Goal: Transaction & Acquisition: Purchase product/service

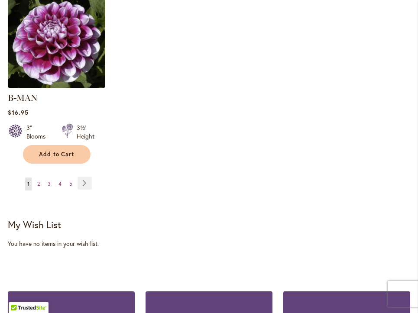
scroll to position [1218, 0]
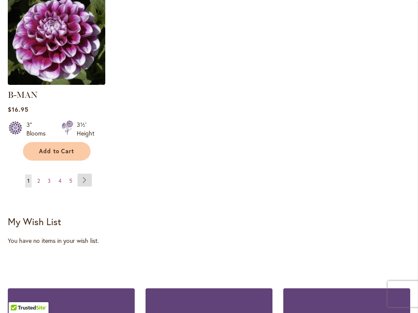
click at [86, 174] on link "Page Next" at bounding box center [85, 180] width 14 height 13
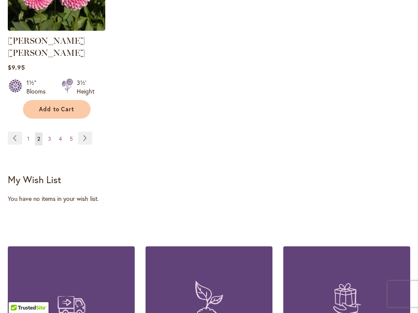
scroll to position [1267, 0]
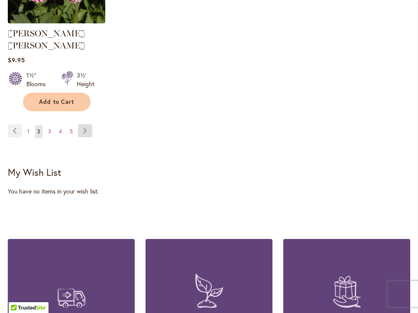
click at [83, 124] on link "Page Next" at bounding box center [85, 130] width 14 height 13
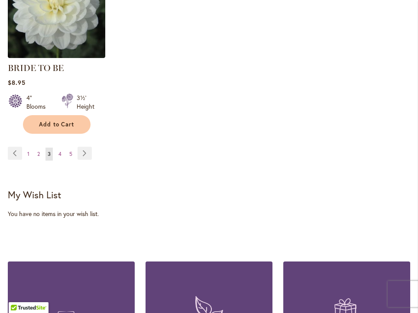
scroll to position [1233, 0]
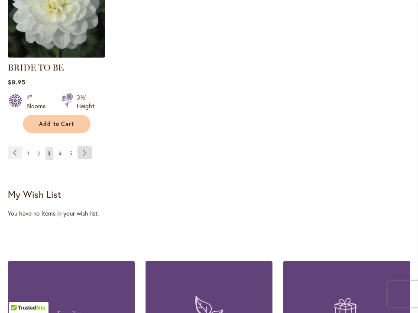
click at [84, 151] on link "Page Next" at bounding box center [85, 152] width 14 height 13
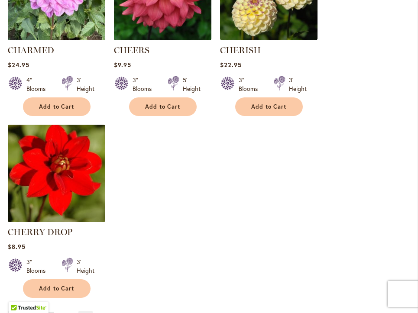
scroll to position [1048, 0]
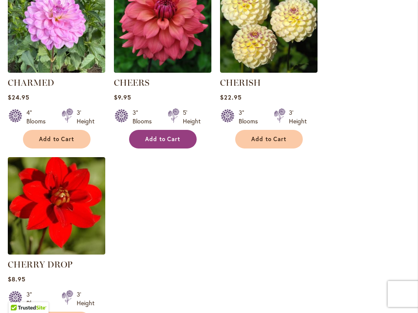
click at [178, 143] on button "Add to Cart" at bounding box center [163, 139] width 68 height 19
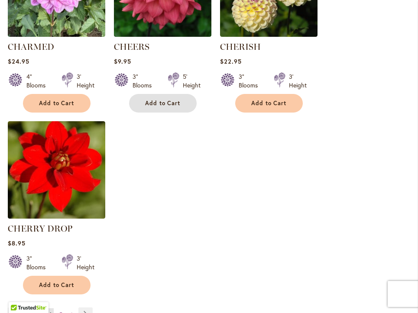
scroll to position [1144, 0]
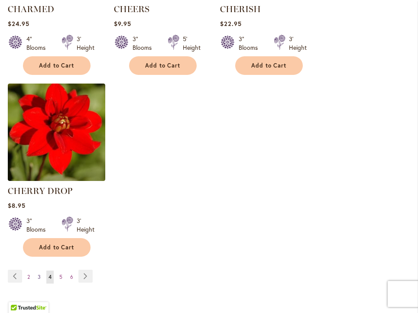
click at [39, 276] on span "3" at bounding box center [39, 277] width 3 height 6
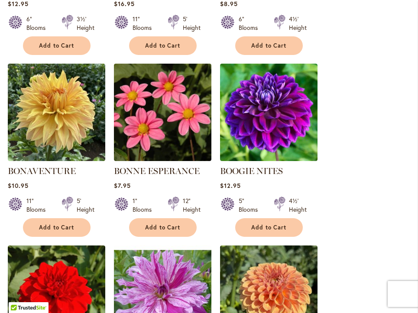
scroll to position [769, 0]
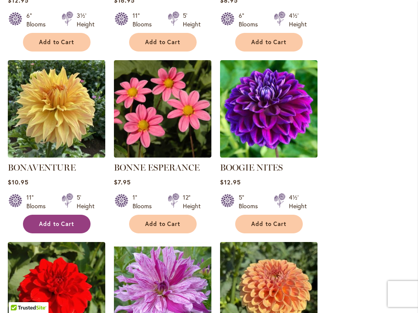
click at [62, 221] on span "Add to Cart" at bounding box center [57, 223] width 36 height 7
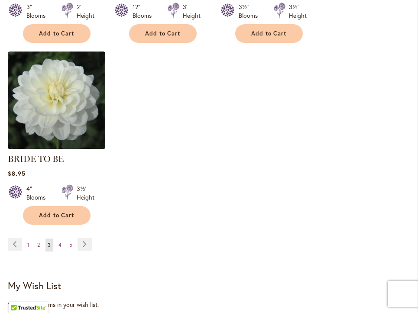
scroll to position [1197, 0]
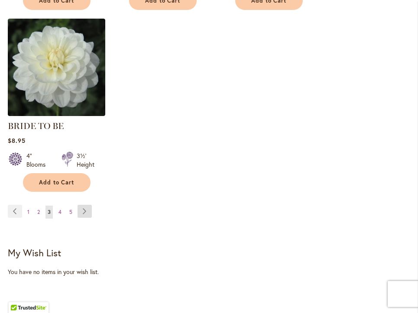
click at [82, 208] on link "Page Next" at bounding box center [85, 211] width 14 height 13
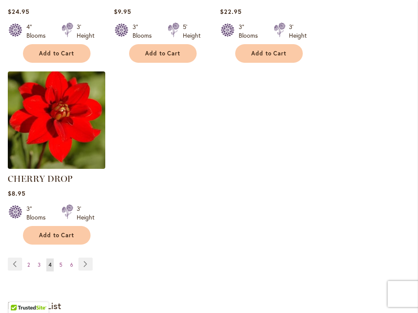
scroll to position [1260, 0]
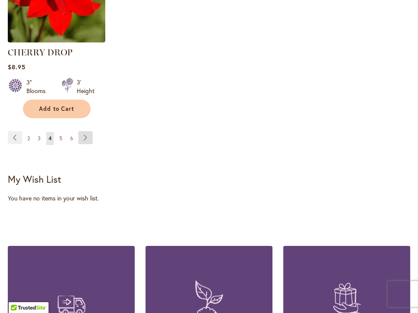
click at [88, 136] on link "Page Next" at bounding box center [85, 137] width 14 height 13
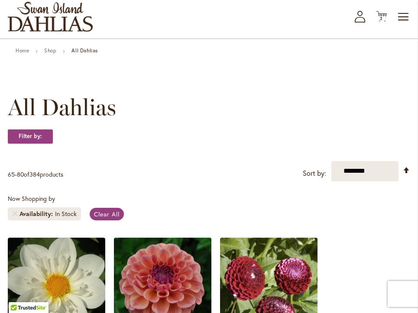
scroll to position [210, 0]
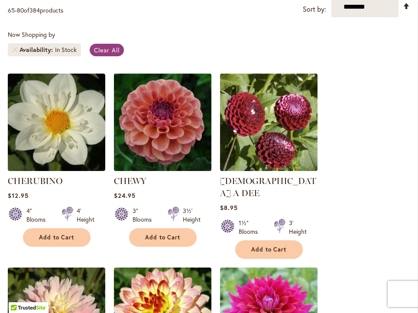
click at [148, 127] on img at bounding box center [162, 122] width 102 height 102
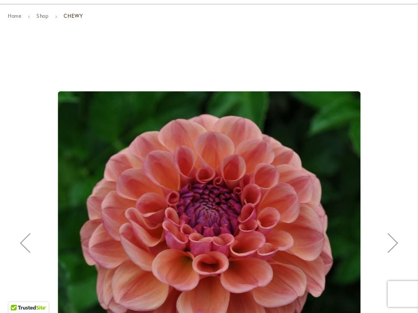
scroll to position [150, 0]
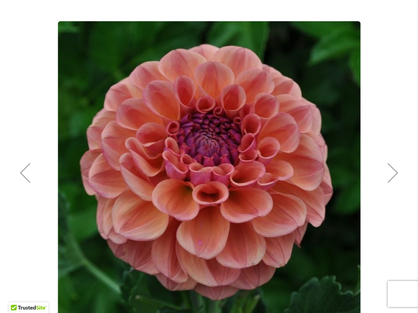
click at [394, 174] on div "Next" at bounding box center [393, 172] width 35 height 35
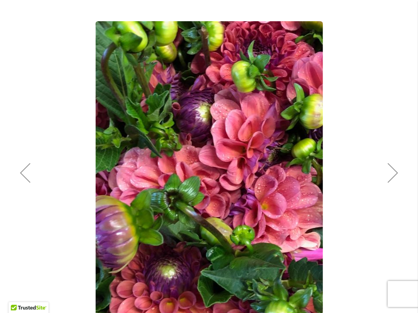
click at [392, 176] on div "Next" at bounding box center [393, 172] width 35 height 35
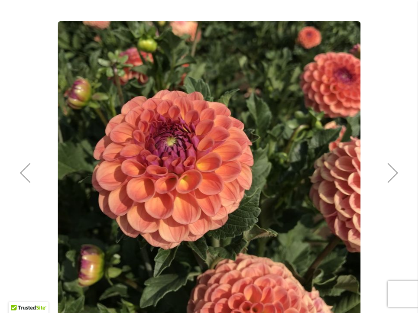
click at [392, 176] on div "Next" at bounding box center [393, 172] width 35 height 35
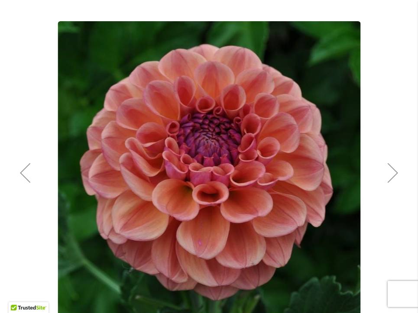
click at [392, 176] on div "Next" at bounding box center [393, 172] width 35 height 35
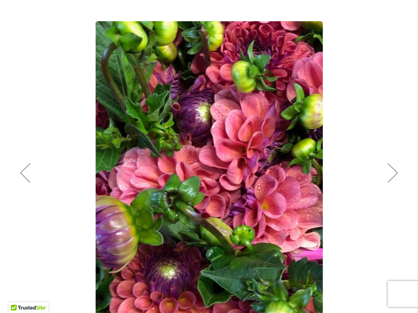
click at [392, 176] on div "Next" at bounding box center [393, 172] width 35 height 35
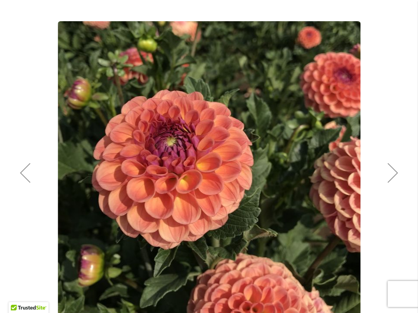
drag, startPoint x: 390, startPoint y: 176, endPoint x: 279, endPoint y: 125, distance: 122.1
click at [387, 175] on div "Next" at bounding box center [393, 172] width 35 height 35
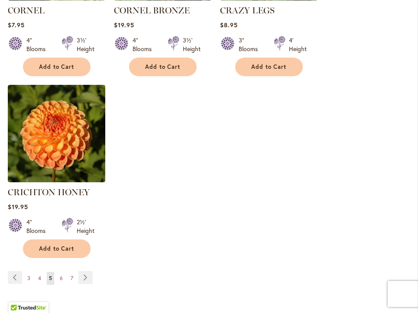
scroll to position [1149, 0]
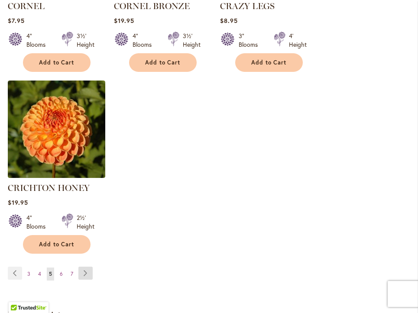
click at [84, 267] on link "Page Next" at bounding box center [85, 273] width 14 height 13
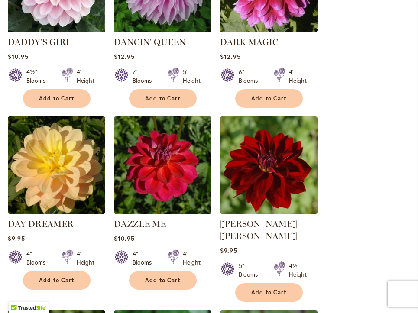
scroll to position [942, 0]
